Goal: Use online tool/utility: Utilize a website feature to perform a specific function

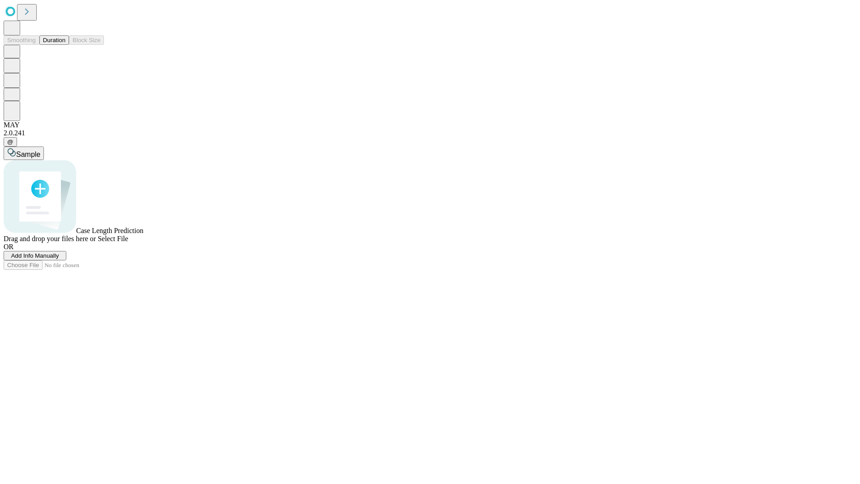
click at [65, 45] on button "Duration" at bounding box center [54, 39] width 30 height 9
click at [128, 242] on span "Select File" at bounding box center [113, 239] width 30 height 8
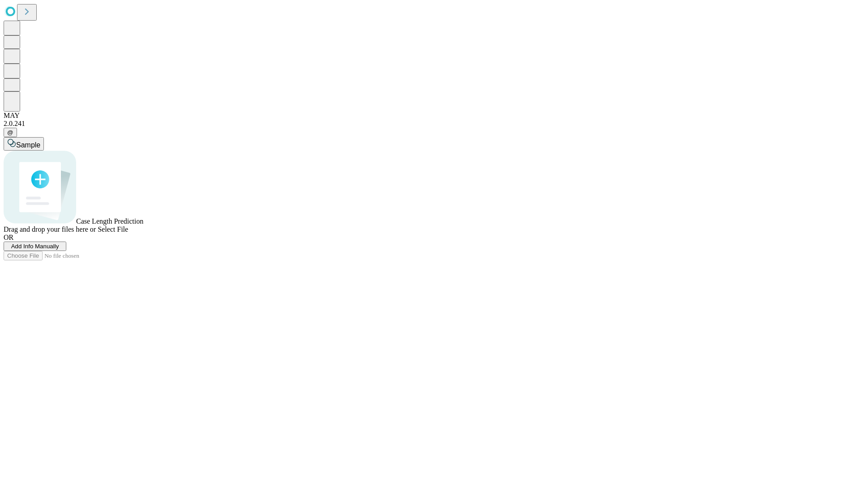
click at [128, 233] on span "Select File" at bounding box center [113, 229] width 30 height 8
